Goal: Entertainment & Leisure: Consume media (video, audio)

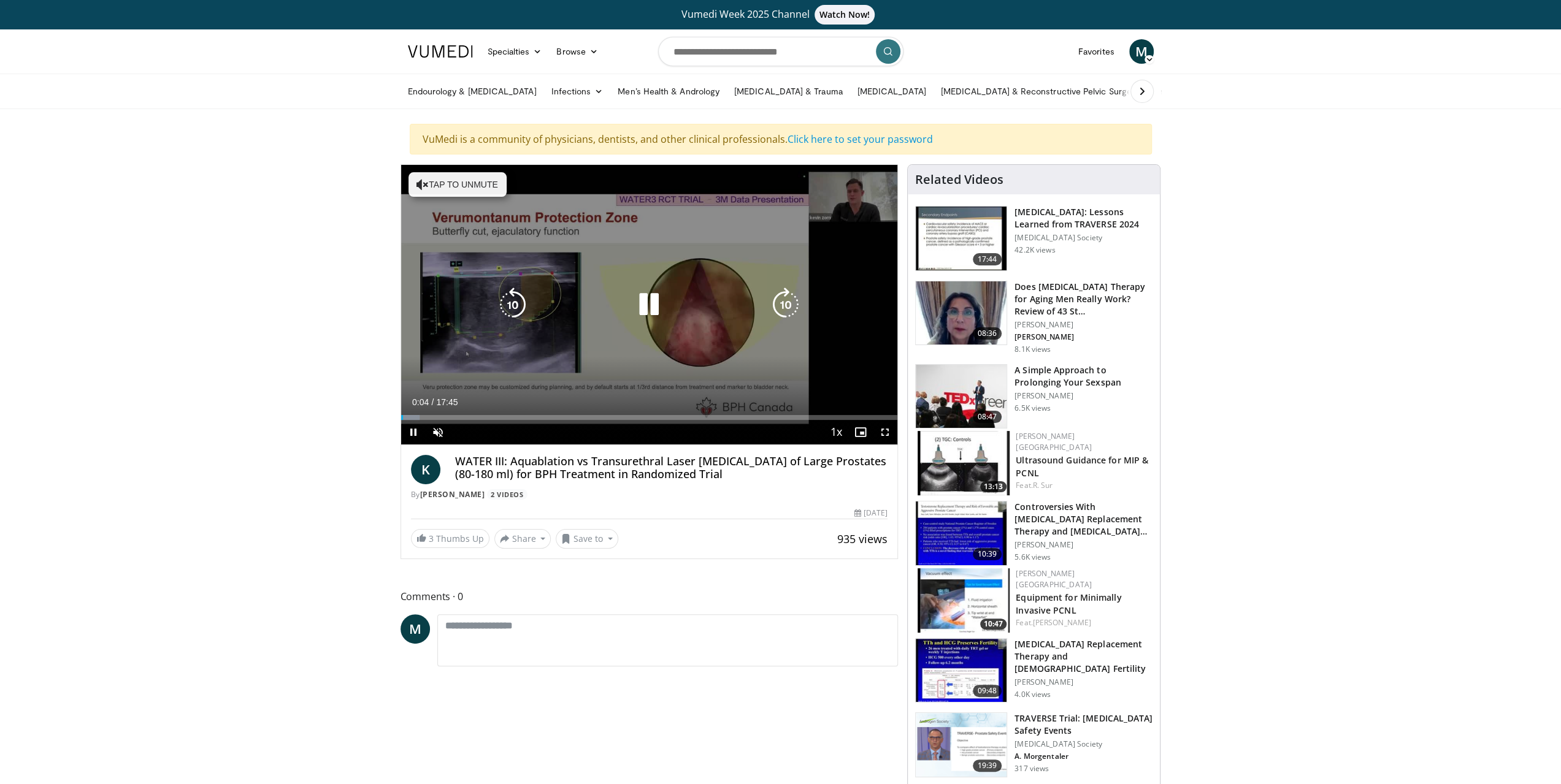
click at [425, 176] on button "Tap to unmute" at bounding box center [457, 184] width 98 height 25
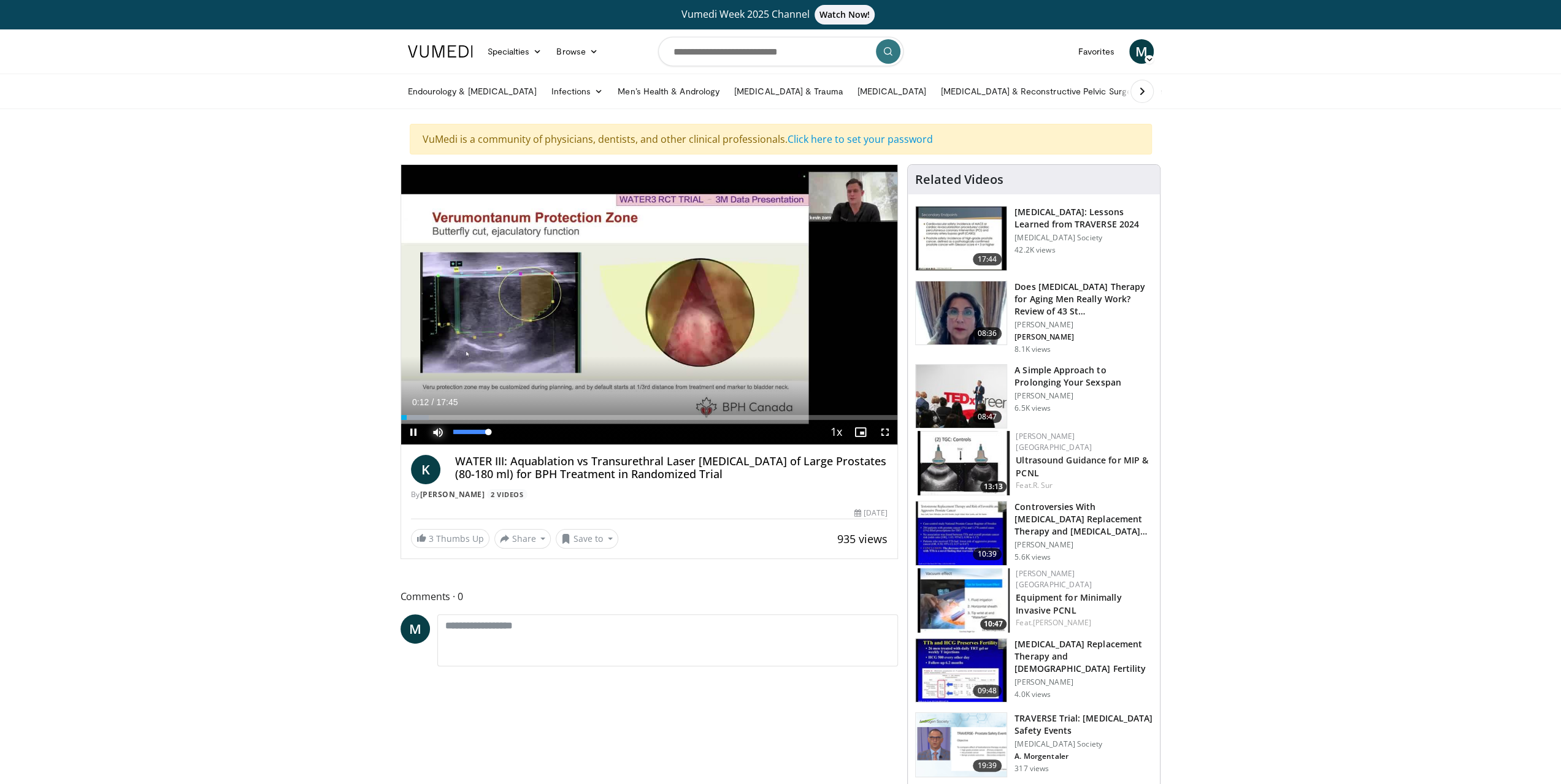
click at [439, 431] on span "Video Player" at bounding box center [437, 432] width 25 height 25
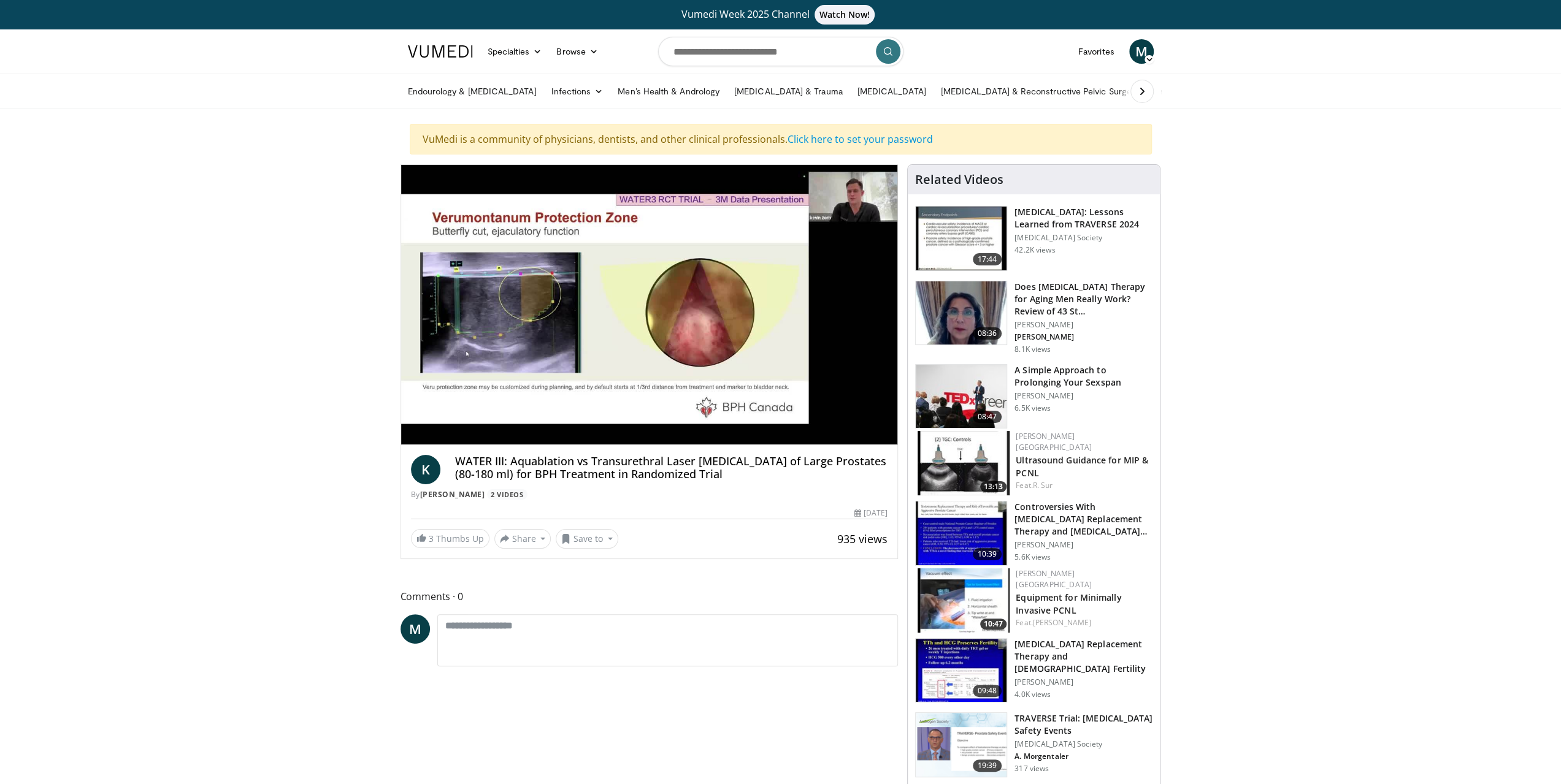
click at [439, 431] on div "10 seconds Tap to unmute" at bounding box center [650, 304] width 497 height 280
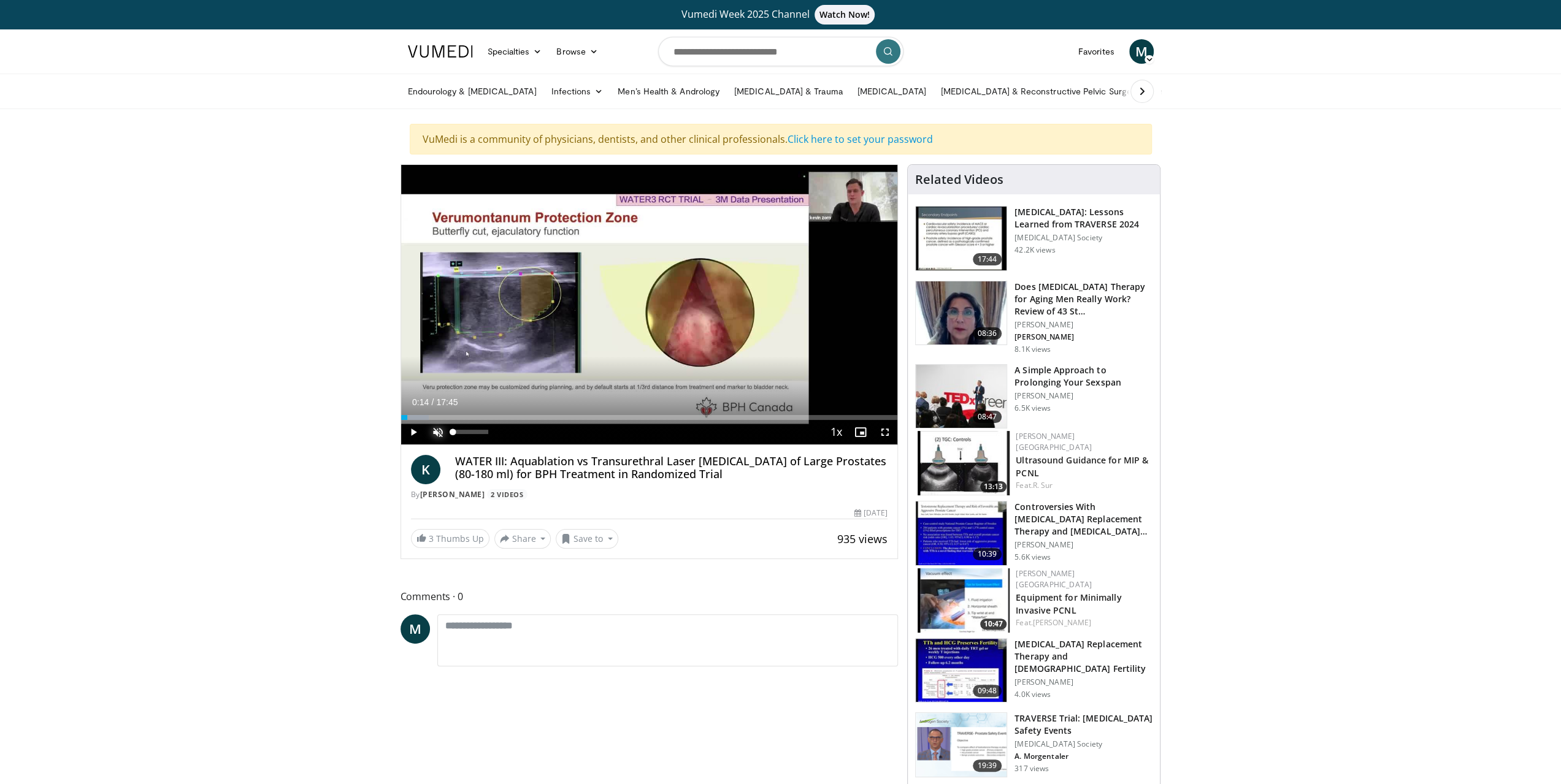
click at [436, 427] on span "Video Player" at bounding box center [437, 432] width 25 height 25
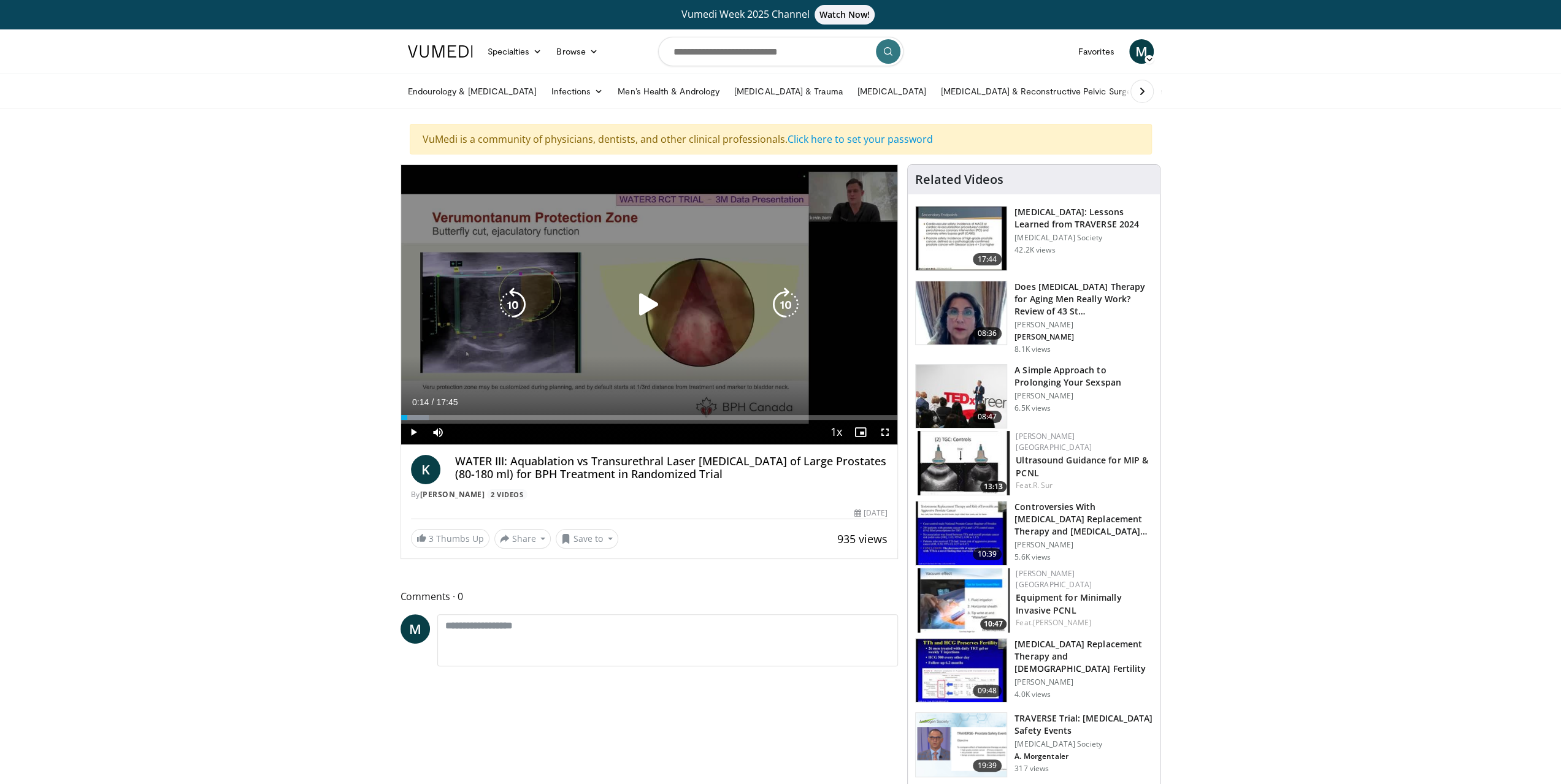
click at [668, 314] on div "Video Player" at bounding box center [649, 304] width 298 height 25
click at [651, 305] on icon "Video Player" at bounding box center [649, 305] width 34 height 34
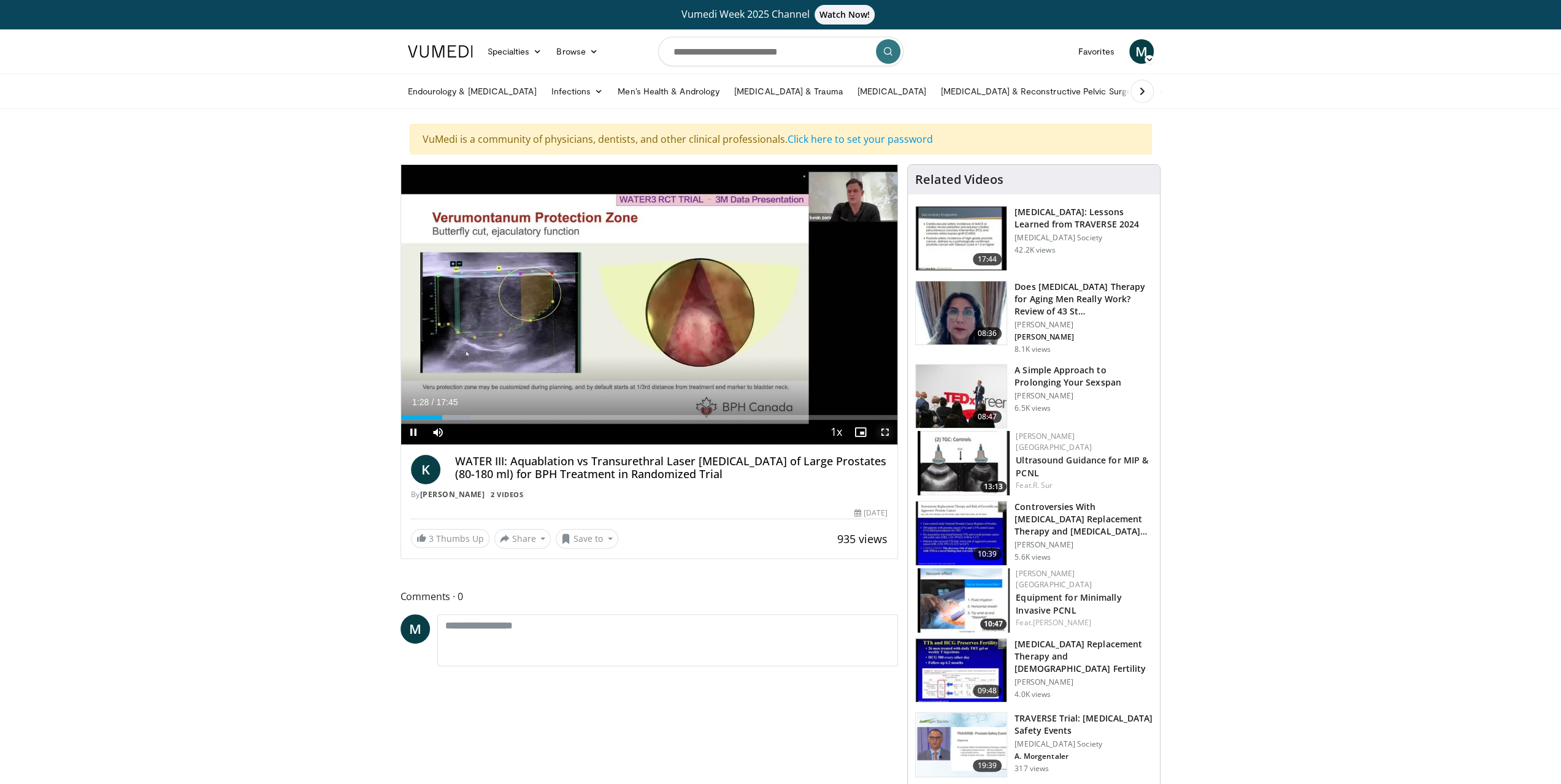
click at [888, 432] on span "Video Player" at bounding box center [885, 432] width 25 height 25
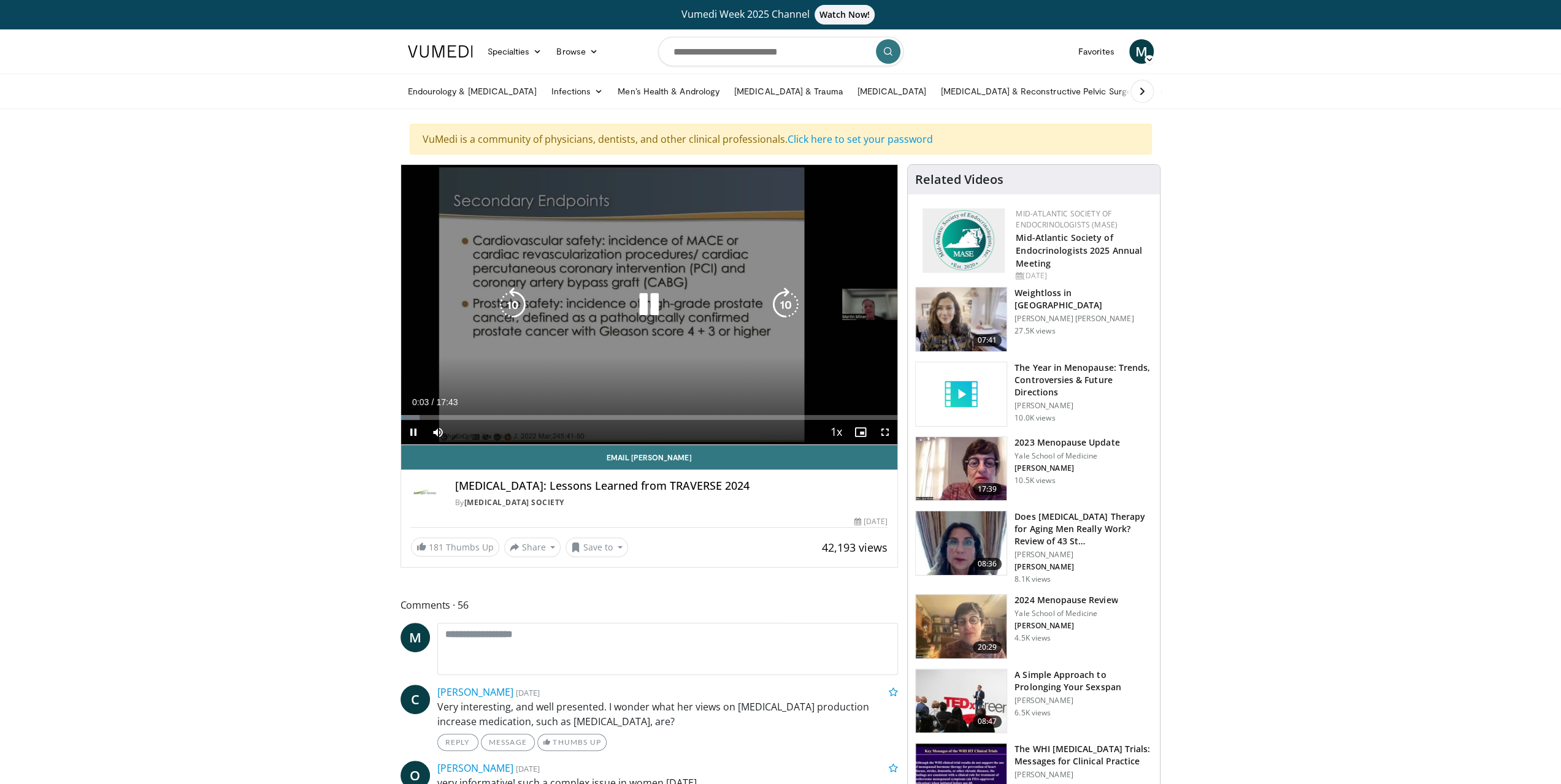
click at [532, 365] on div "10 seconds Tap to unmute" at bounding box center [650, 304] width 497 height 280
